Goal: Check status: Check status

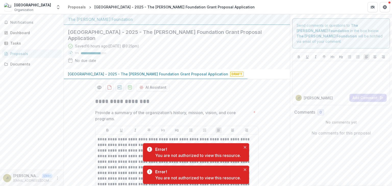
scroll to position [553, 0]
